Goal: Transaction & Acquisition: Obtain resource

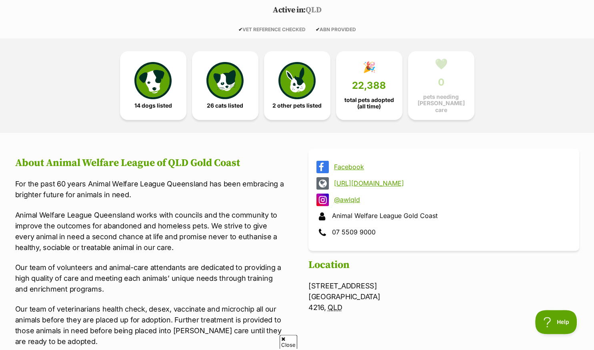
scroll to position [169, 0]
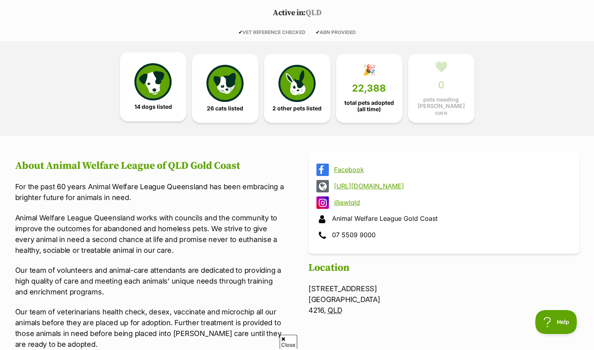
click at [148, 87] on img at bounding box center [152, 81] width 37 height 37
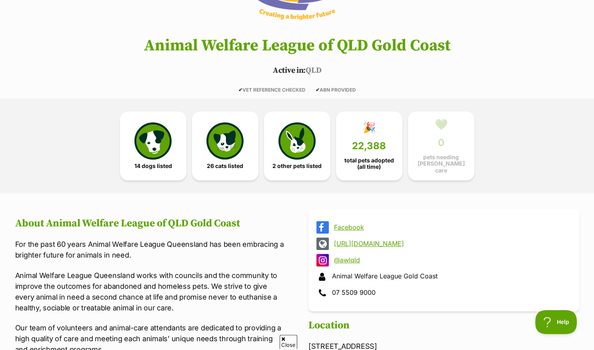
scroll to position [75, 0]
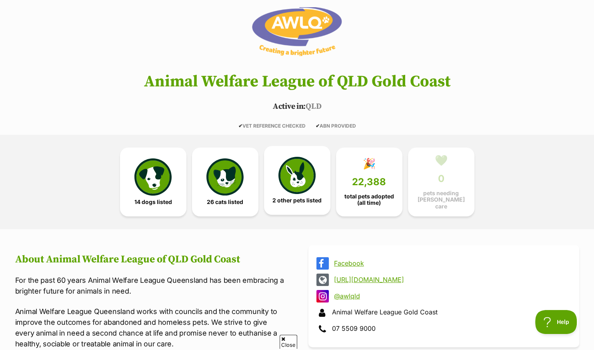
click at [294, 176] on img at bounding box center [297, 175] width 37 height 37
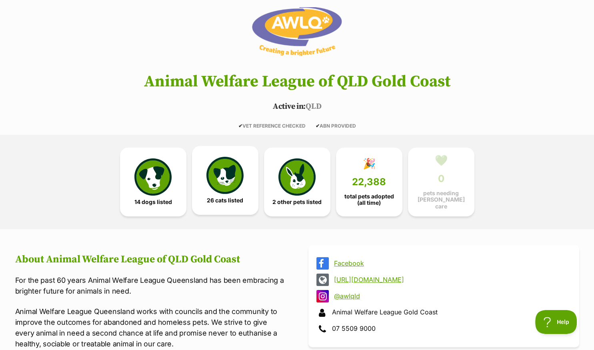
click at [235, 177] on img at bounding box center [225, 175] width 37 height 37
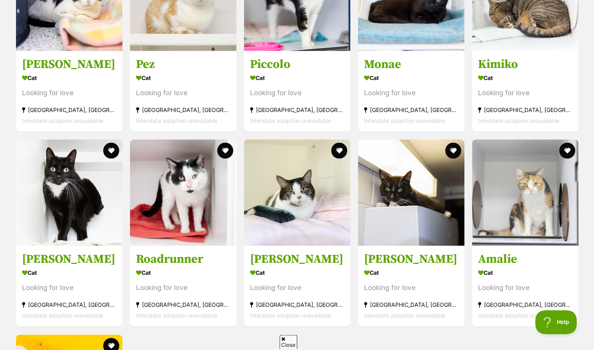
scroll to position [1555, 0]
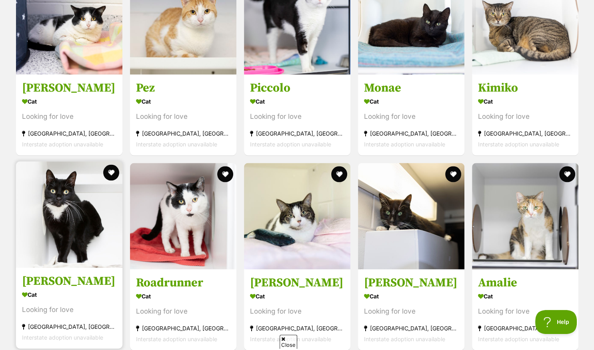
click at [86, 213] on img at bounding box center [69, 215] width 106 height 106
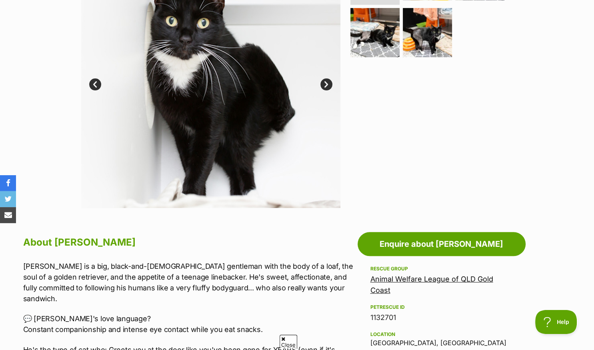
scroll to position [211, 0]
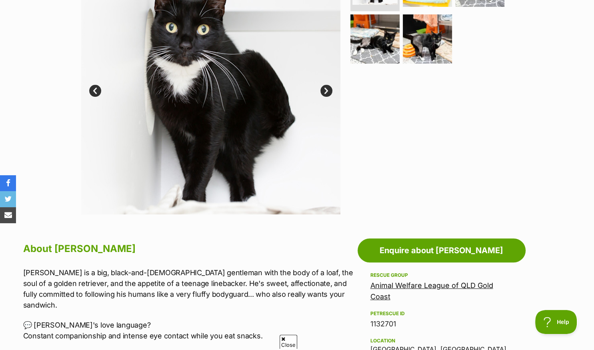
click at [325, 92] on link "Next" at bounding box center [327, 91] width 12 height 12
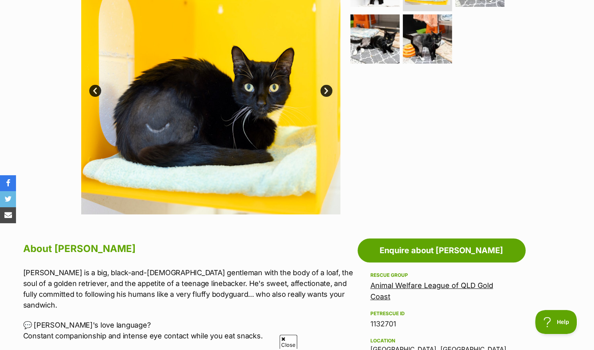
click at [325, 92] on link "Next" at bounding box center [327, 91] width 12 height 12
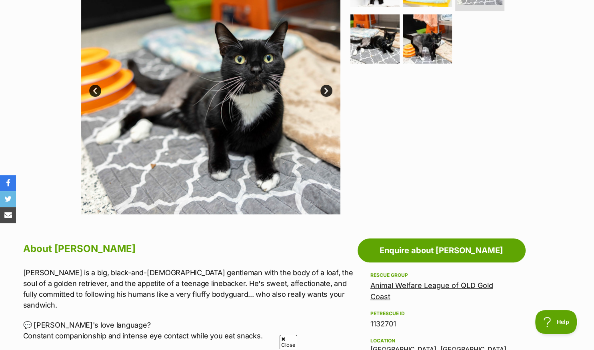
click at [325, 92] on link "Next" at bounding box center [327, 91] width 12 height 12
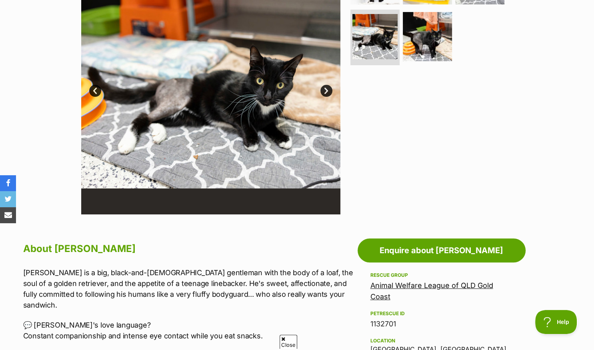
click at [325, 92] on link "Next" at bounding box center [327, 91] width 12 height 12
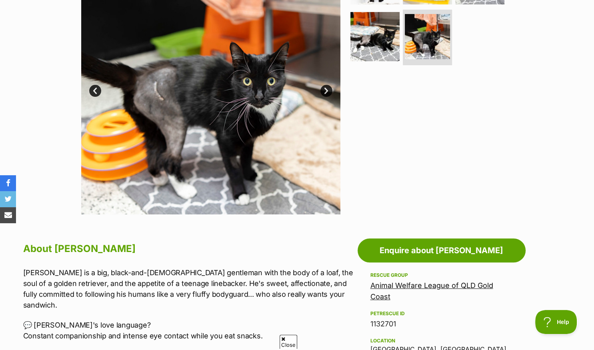
click at [325, 92] on link "Next" at bounding box center [327, 91] width 12 height 12
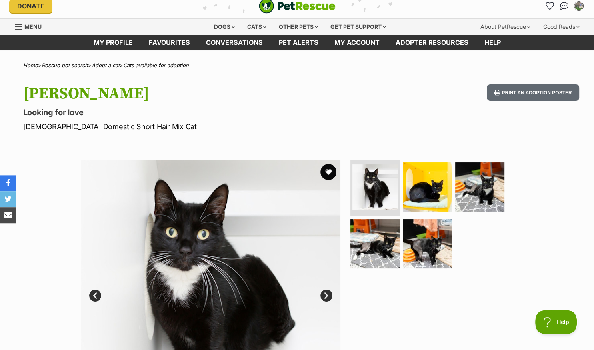
scroll to position [0, 0]
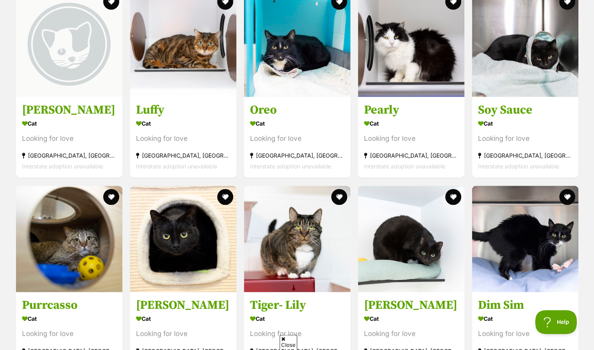
scroll to position [1132, 0]
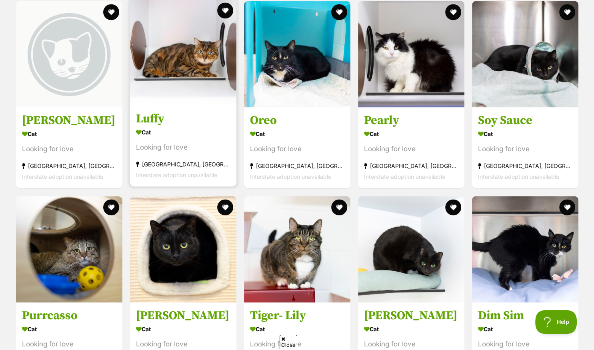
click at [191, 131] on div "Cat" at bounding box center [183, 133] width 94 height 12
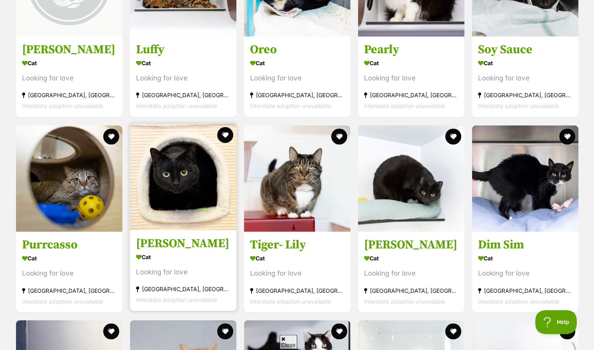
scroll to position [1217, 0]
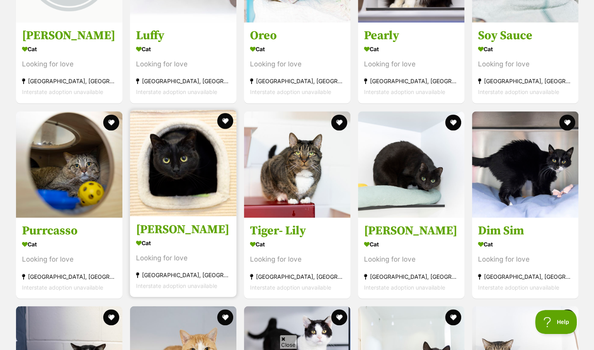
click at [196, 228] on h3 "[PERSON_NAME]" at bounding box center [183, 229] width 94 height 15
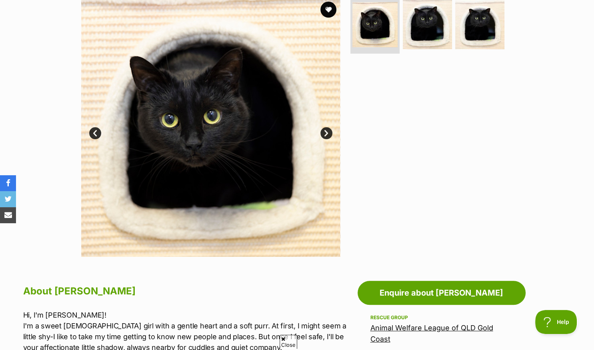
scroll to position [42, 0]
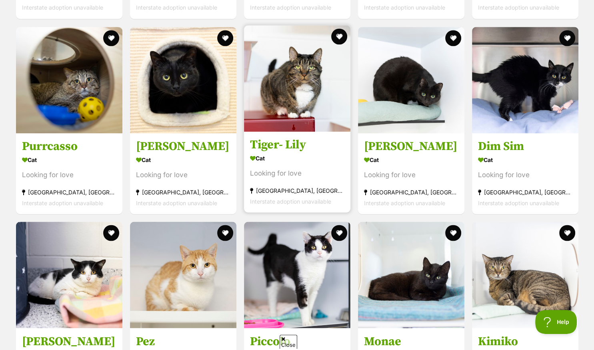
scroll to position [1386, 0]
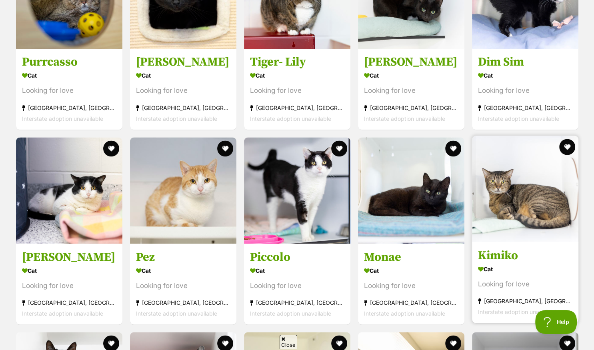
click at [539, 249] on h3 "Kimiko" at bounding box center [525, 255] width 94 height 15
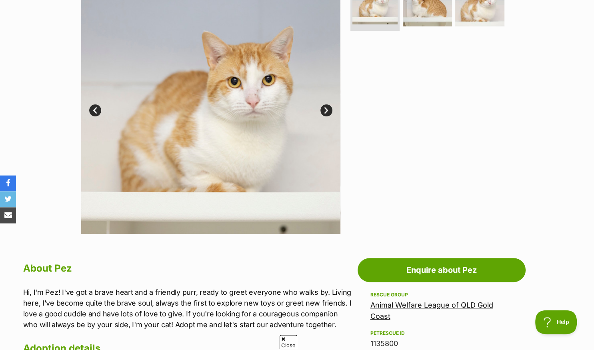
scroll to position [169, 0]
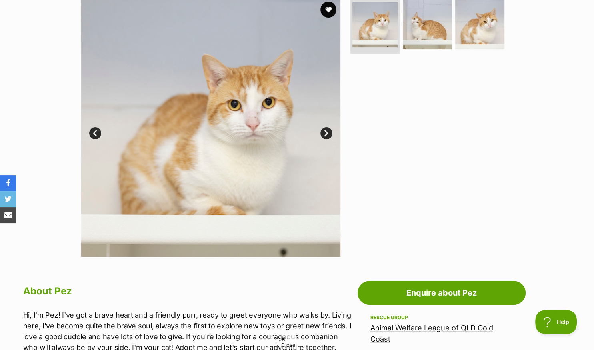
click at [325, 134] on link "Next" at bounding box center [327, 133] width 12 height 12
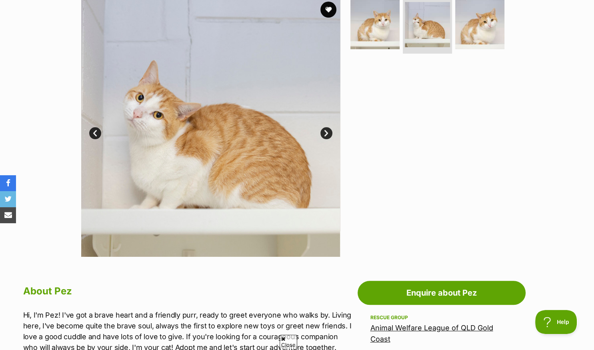
click at [325, 134] on link "Next" at bounding box center [327, 133] width 12 height 12
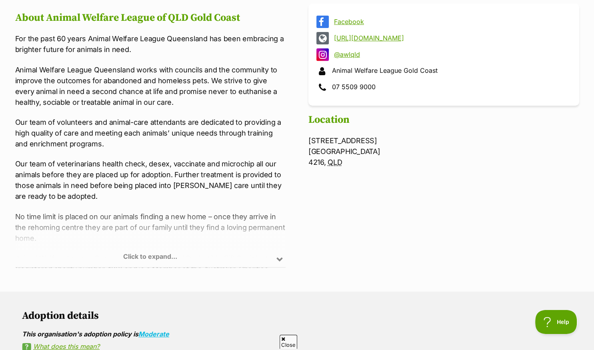
scroll to position [94, 0]
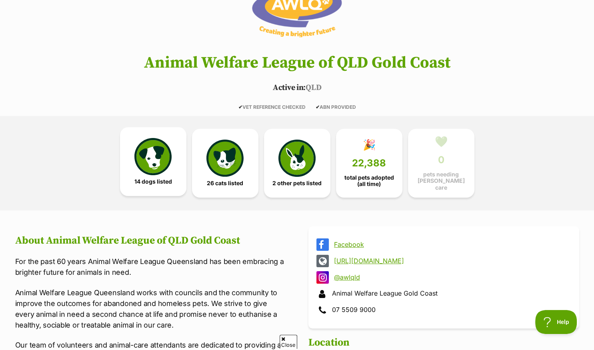
click at [162, 154] on img at bounding box center [152, 156] width 37 height 37
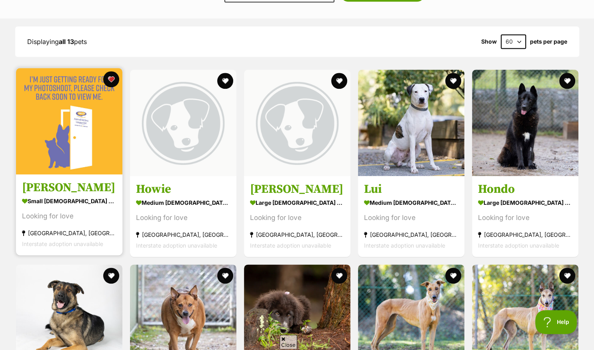
scroll to position [879, 0]
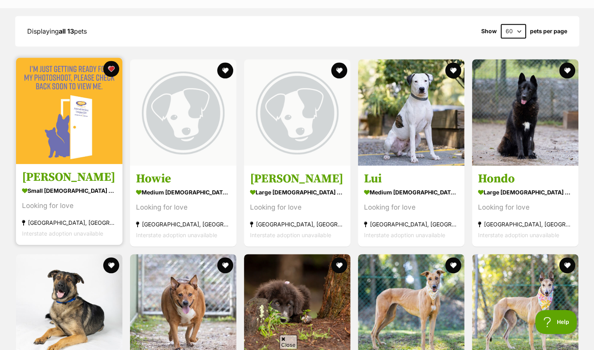
click at [110, 151] on img at bounding box center [69, 111] width 106 height 106
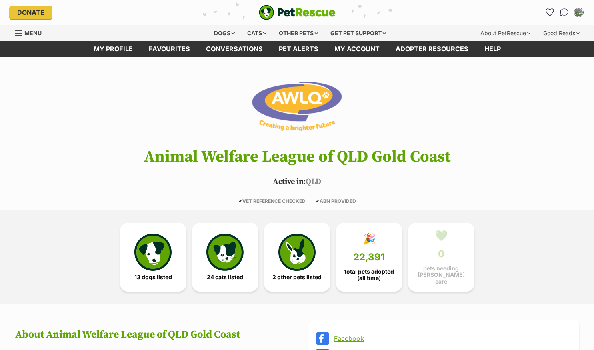
scroll to position [879, 0]
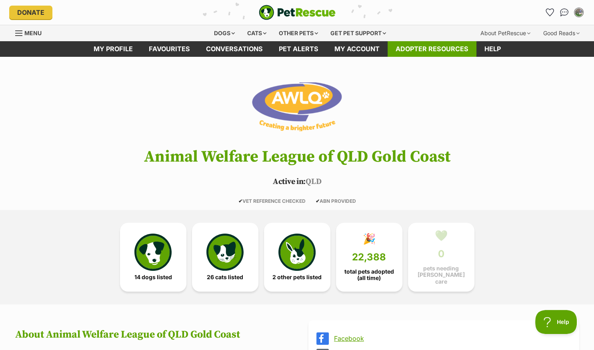
click at [414, 50] on link "Adopter resources" at bounding box center [432, 49] width 89 height 16
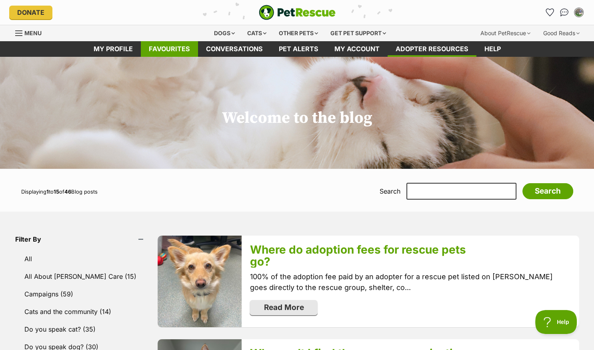
click at [170, 49] on link "Favourites" at bounding box center [169, 49] width 57 height 16
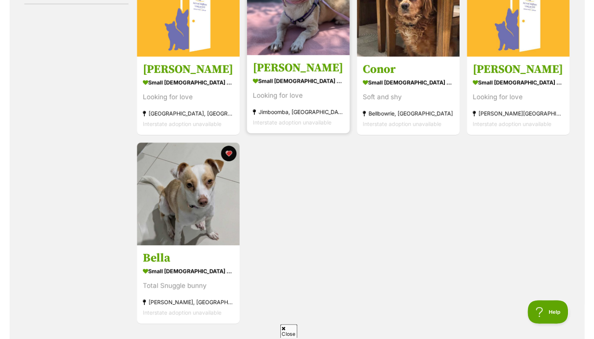
scroll to position [42, 0]
